Goal: Answer question/provide support

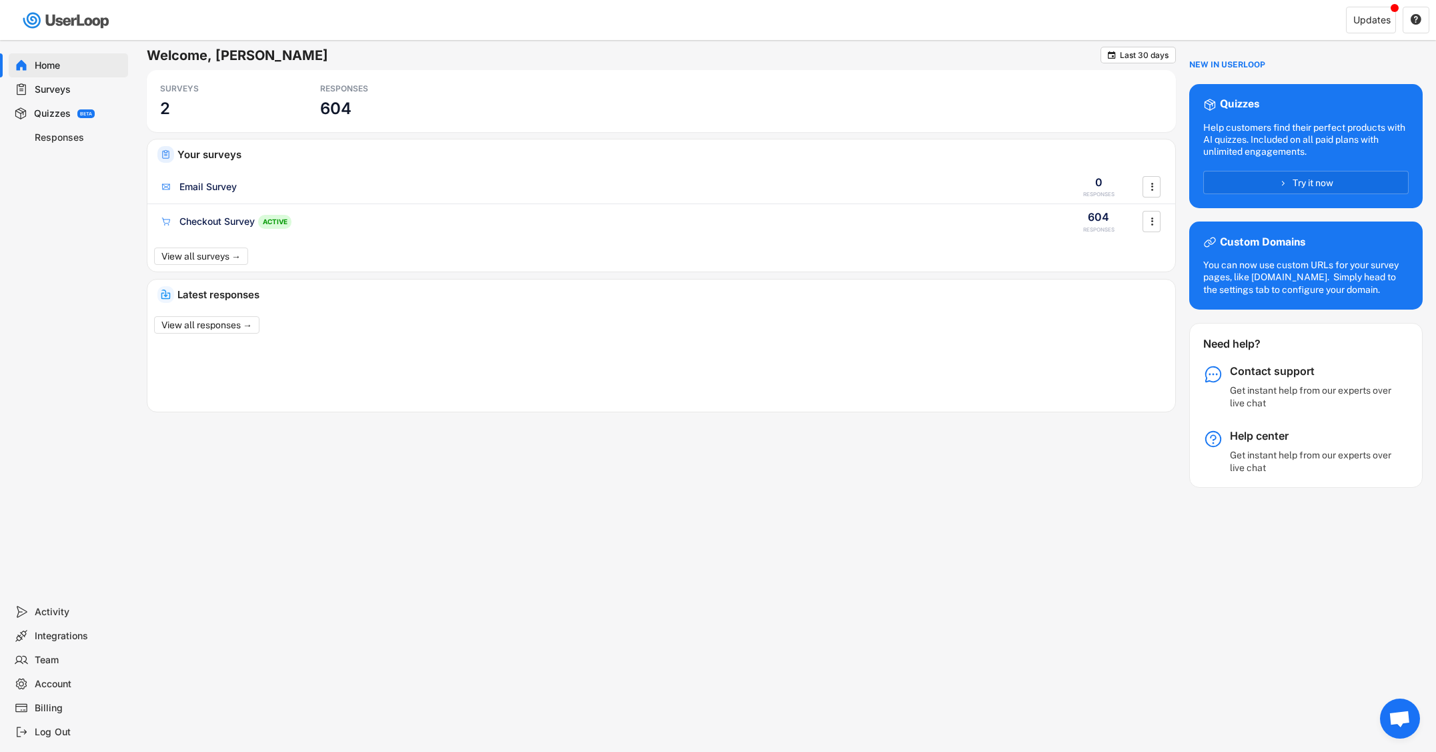
click at [60, 137] on div "Responses" at bounding box center [79, 137] width 88 height 13
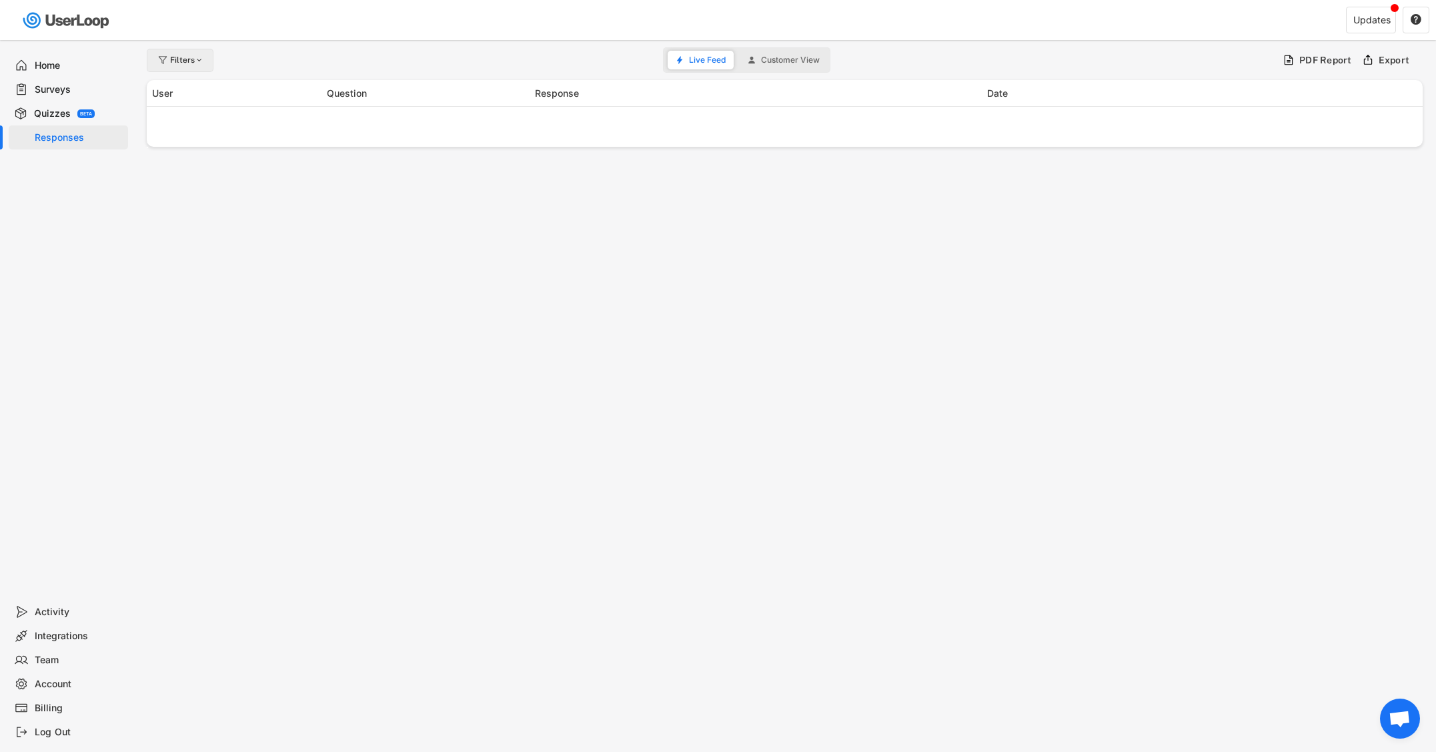
click at [188, 58] on div "Filters" at bounding box center [187, 60] width 35 height 8
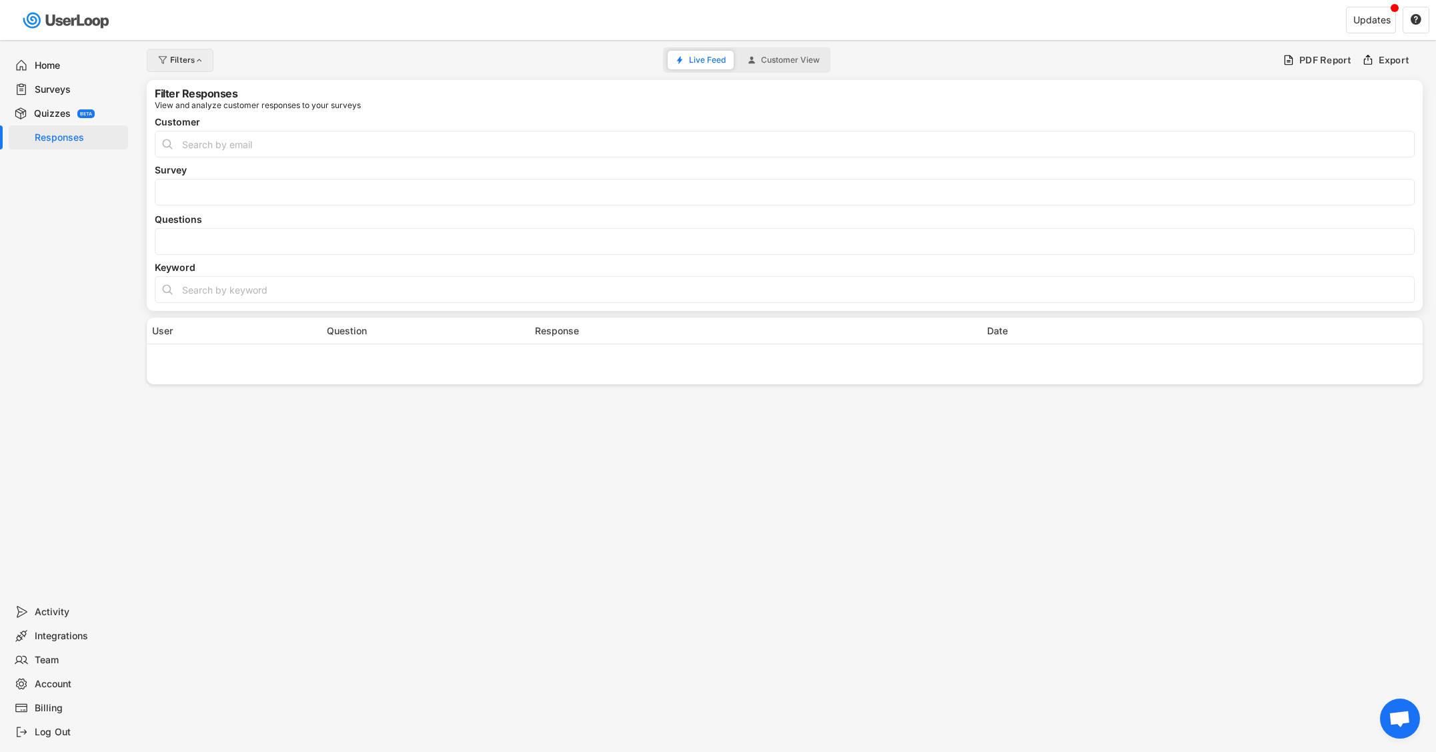
select select
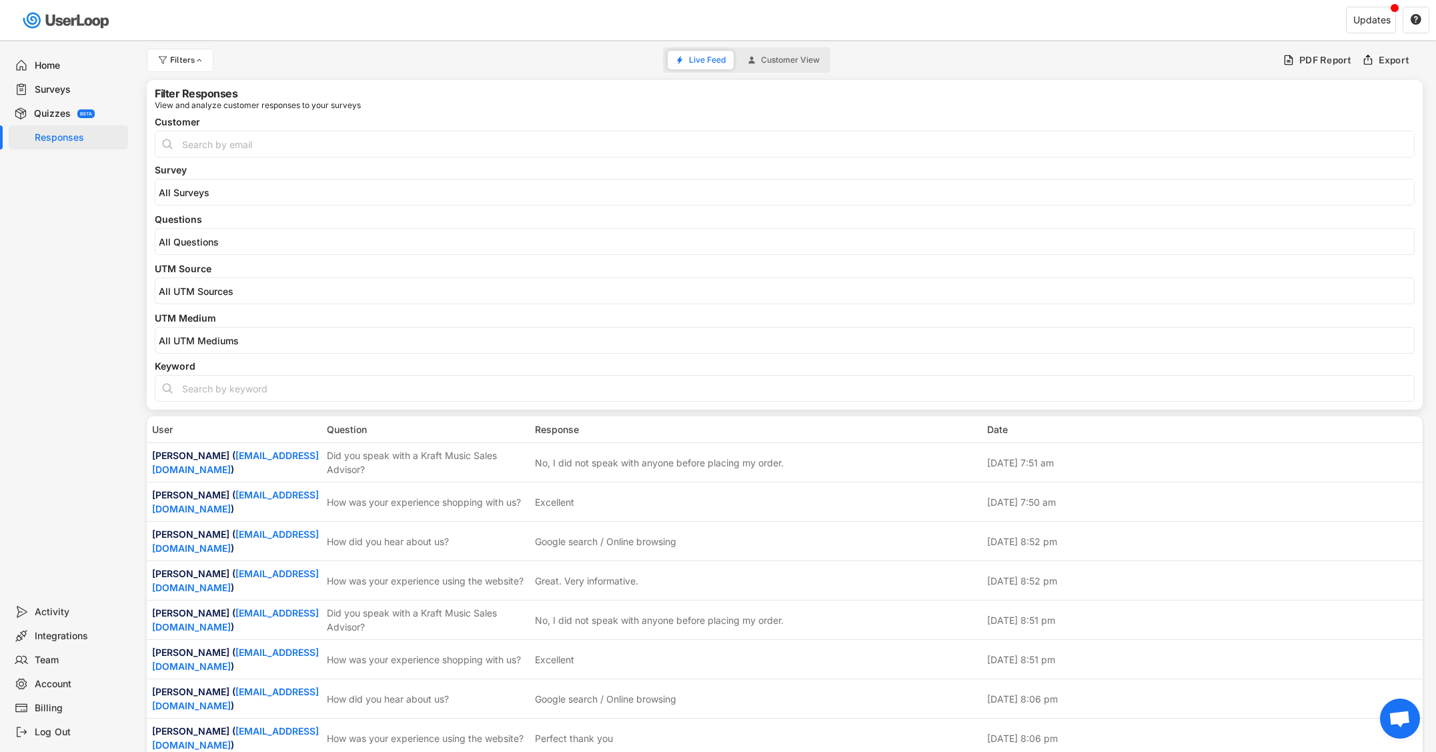
select select
drag, startPoint x: 205, startPoint y: 235, endPoint x: 211, endPoint y: 245, distance: 11.7
click at [205, 235] on li at bounding box center [785, 240] width 1252 height 15
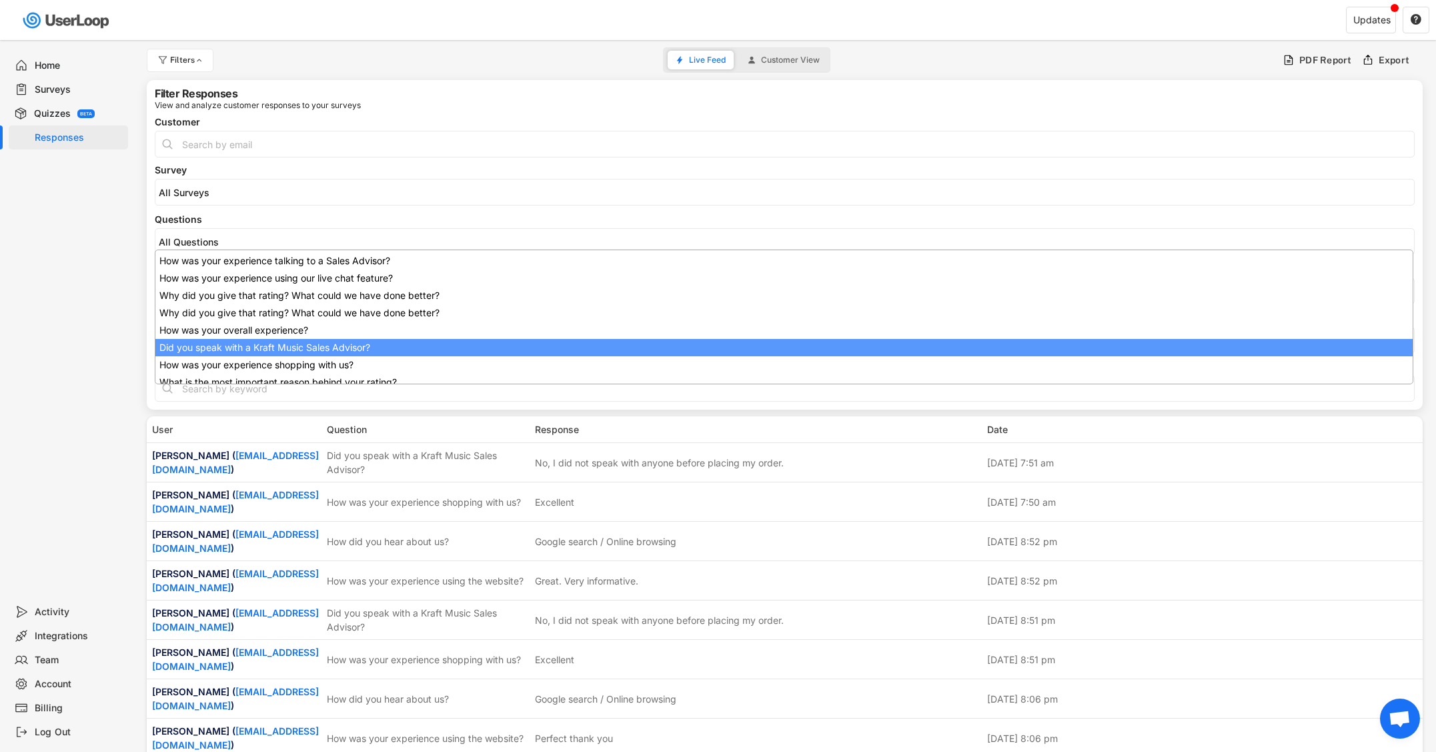
scroll to position [107, 0]
select select "1348695171700984260__LOOKUP__1707938263278x883333223412138000"
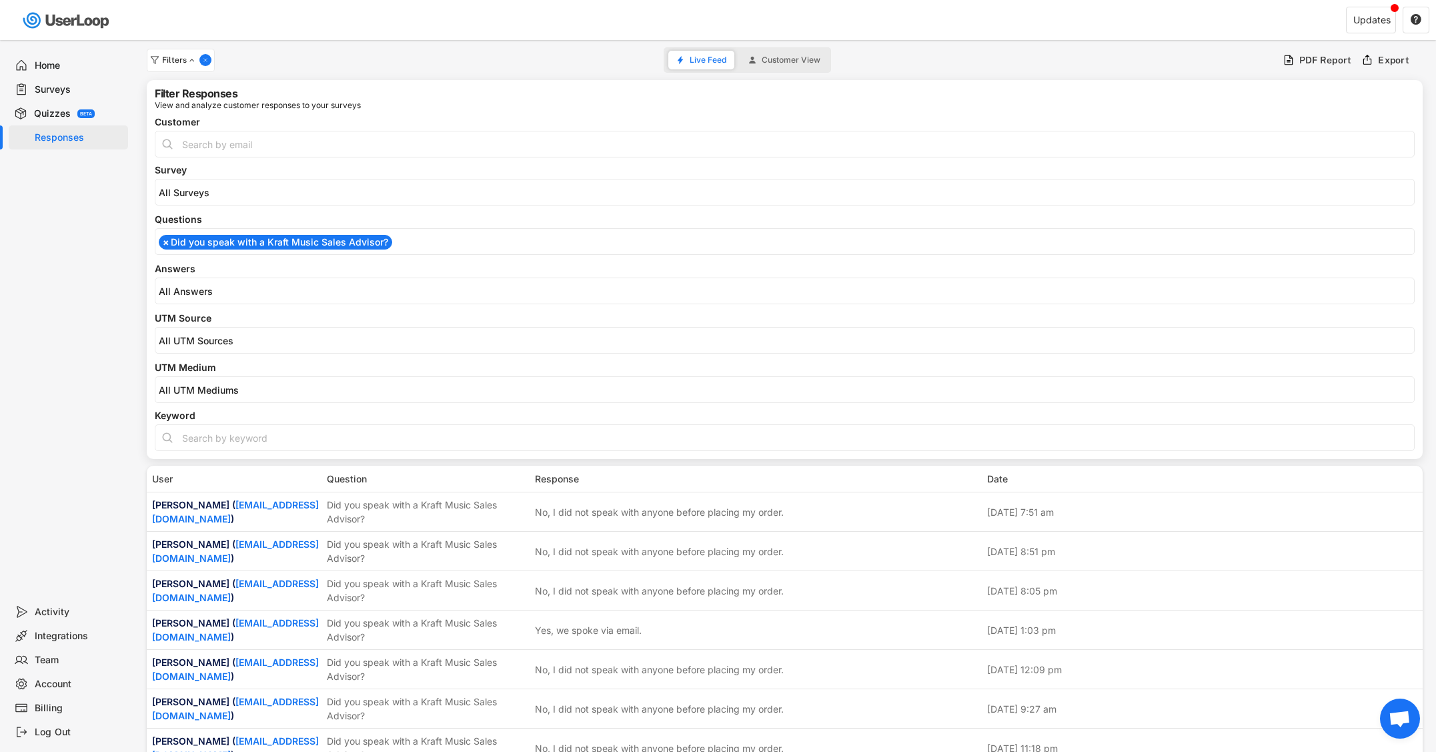
click at [268, 285] on input "search" at bounding box center [788, 290] width 1258 height 11
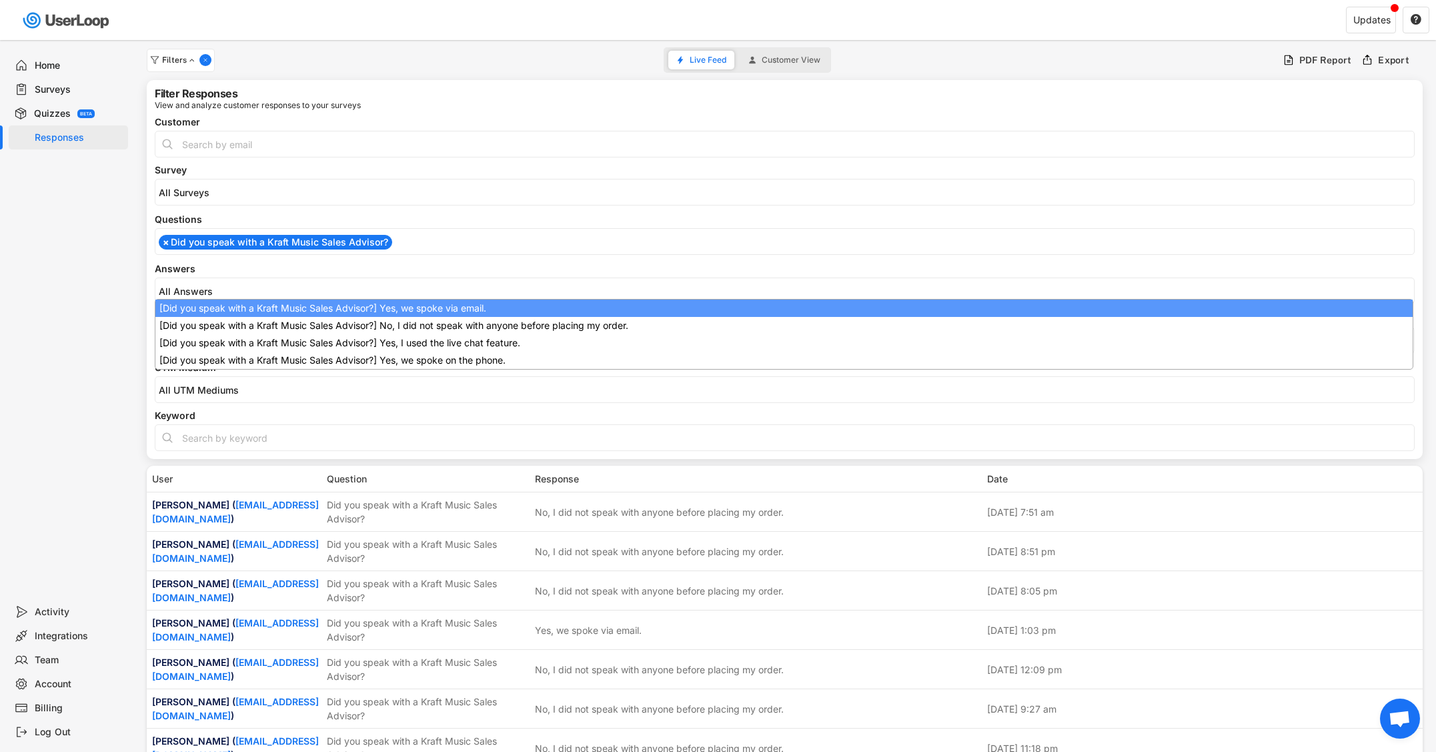
scroll to position [0, 0]
select select "1348695171700984260__LOOKUP__1709221089208x595556361812574200"
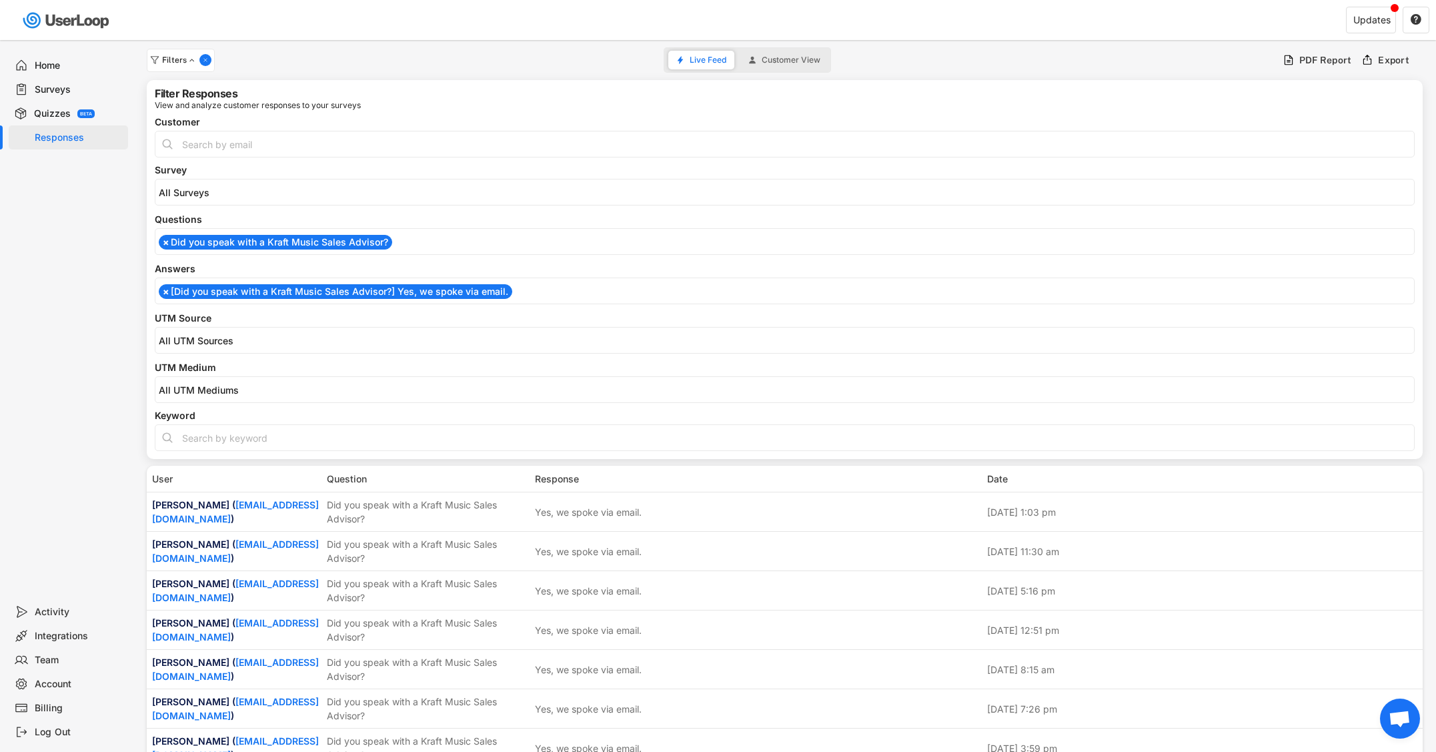
click at [263, 297] on li "× [Did you speak with a Kraft Music Sales Advisor?] Yes, we spoke via email." at bounding box center [335, 291] width 353 height 15
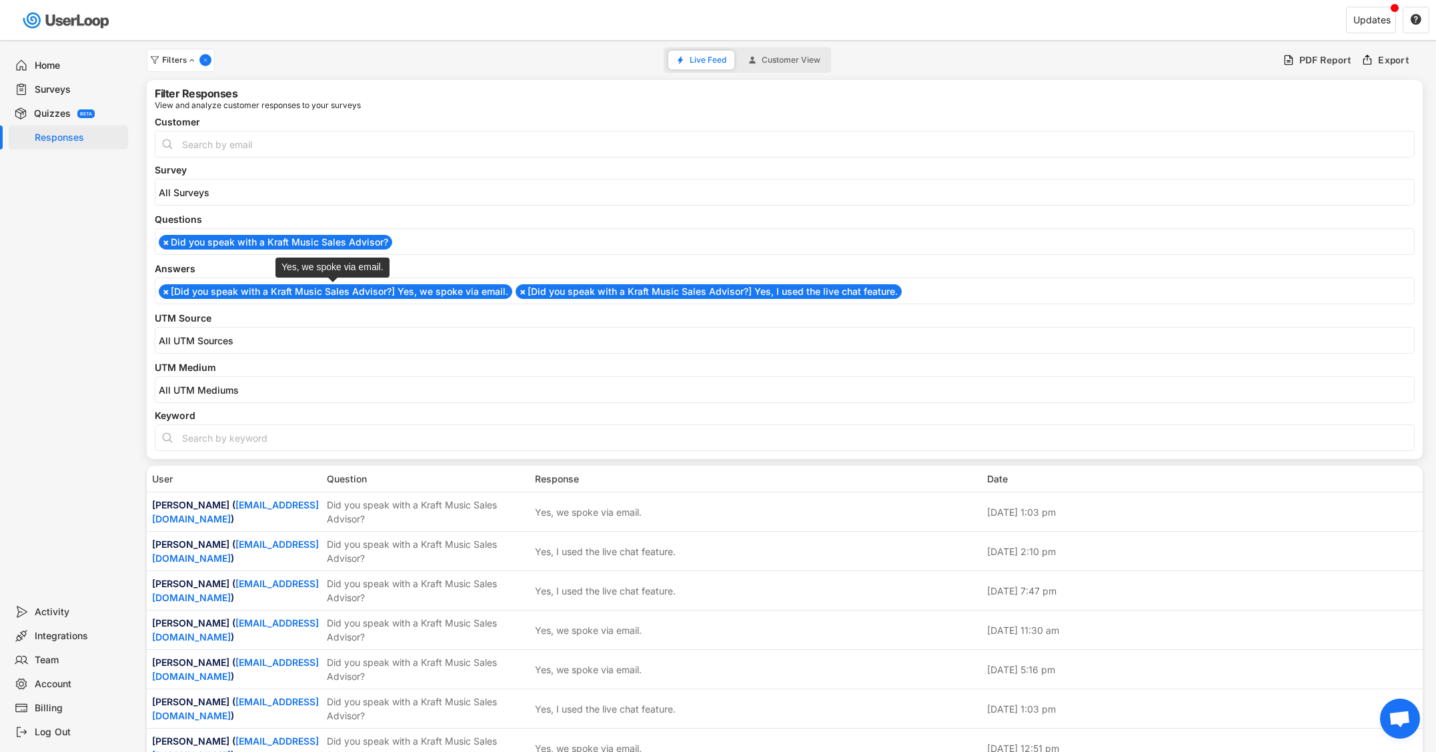
click at [264, 291] on li "× [Did you speak with a Kraft Music Sales Advisor?] Yes, we spoke via email." at bounding box center [335, 291] width 353 height 15
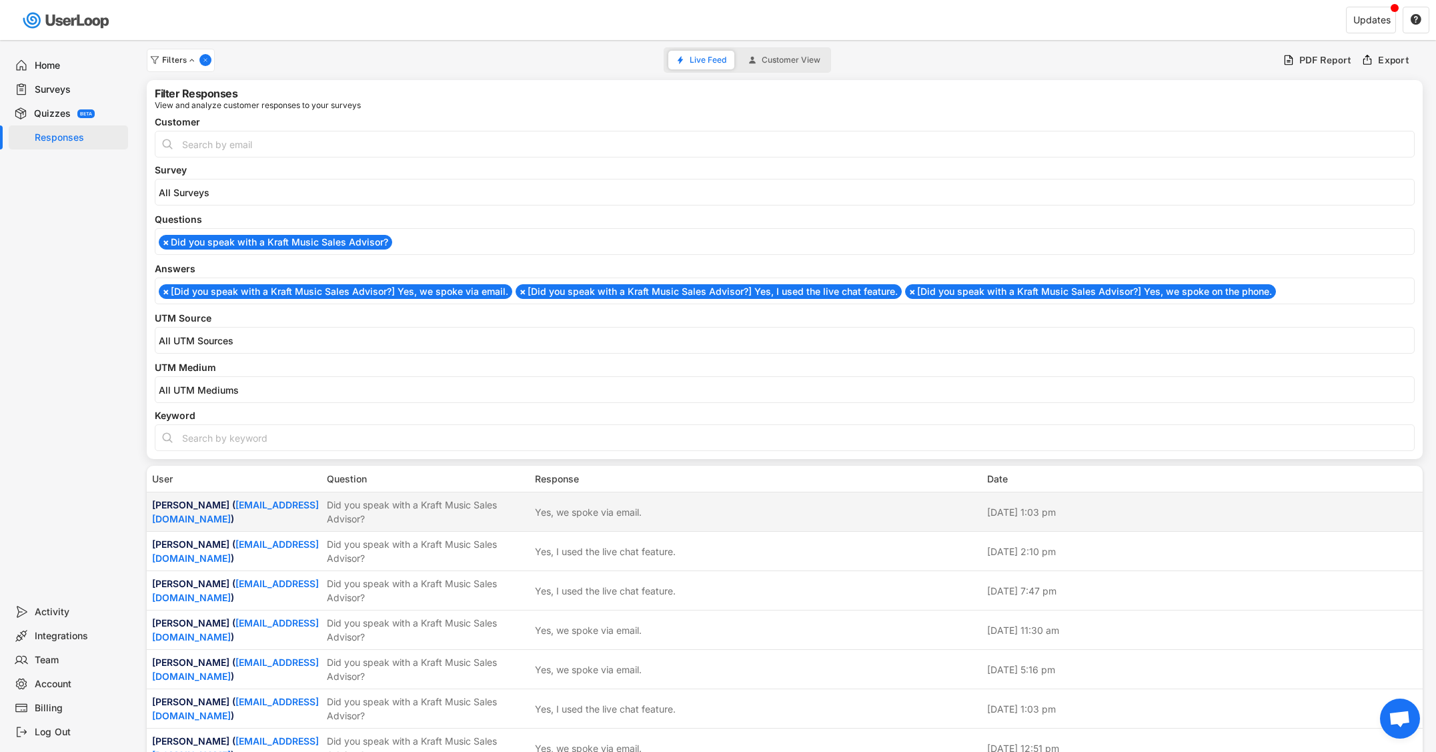
click at [383, 506] on div "Did you speak with a Kraft Music Sales Advisor?" at bounding box center [427, 511] width 200 height 28
